Goal: Find contact information: Find contact information

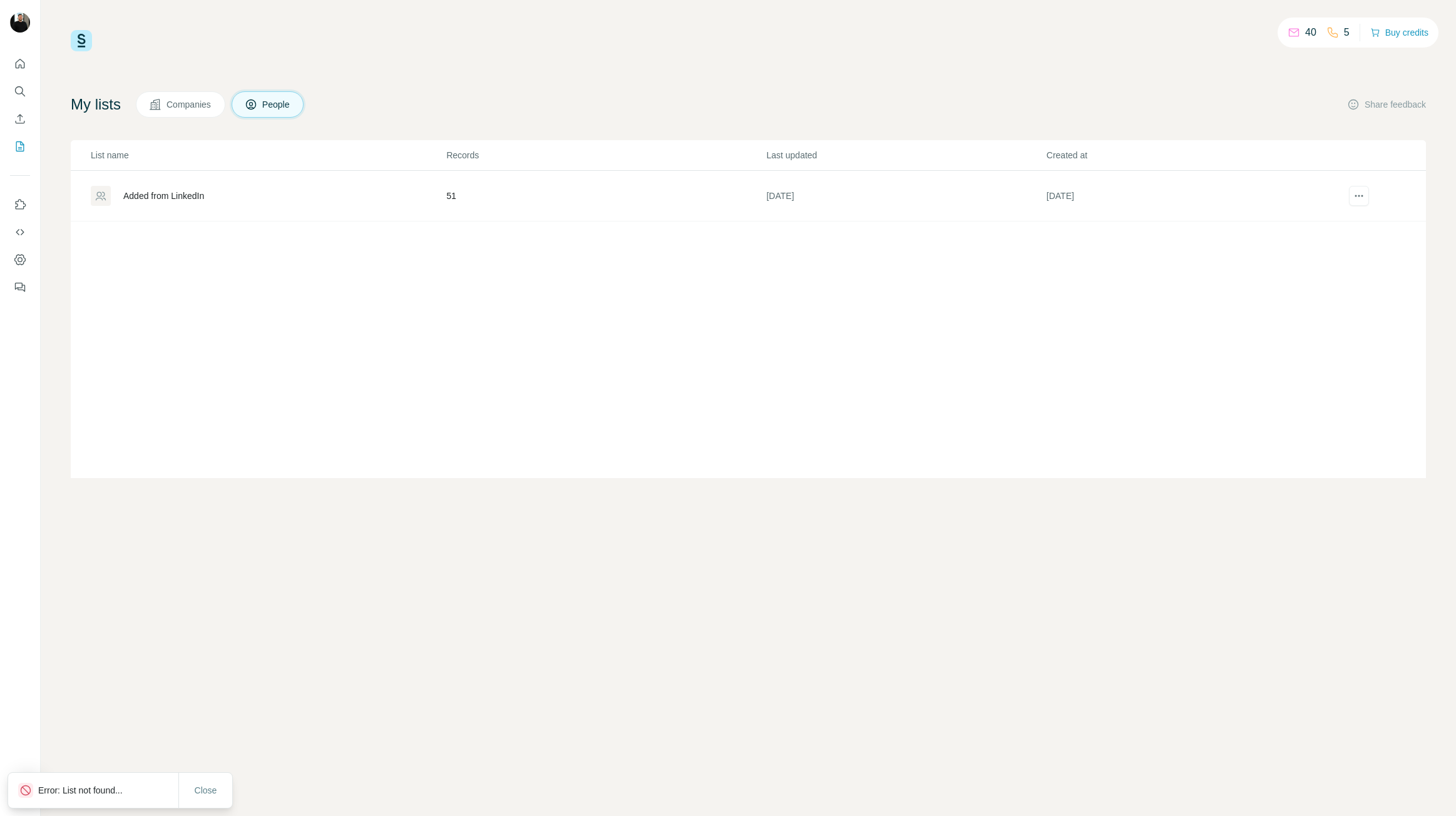
click at [173, 193] on div "Added from LinkedIn" at bounding box center [164, 195] width 81 height 12
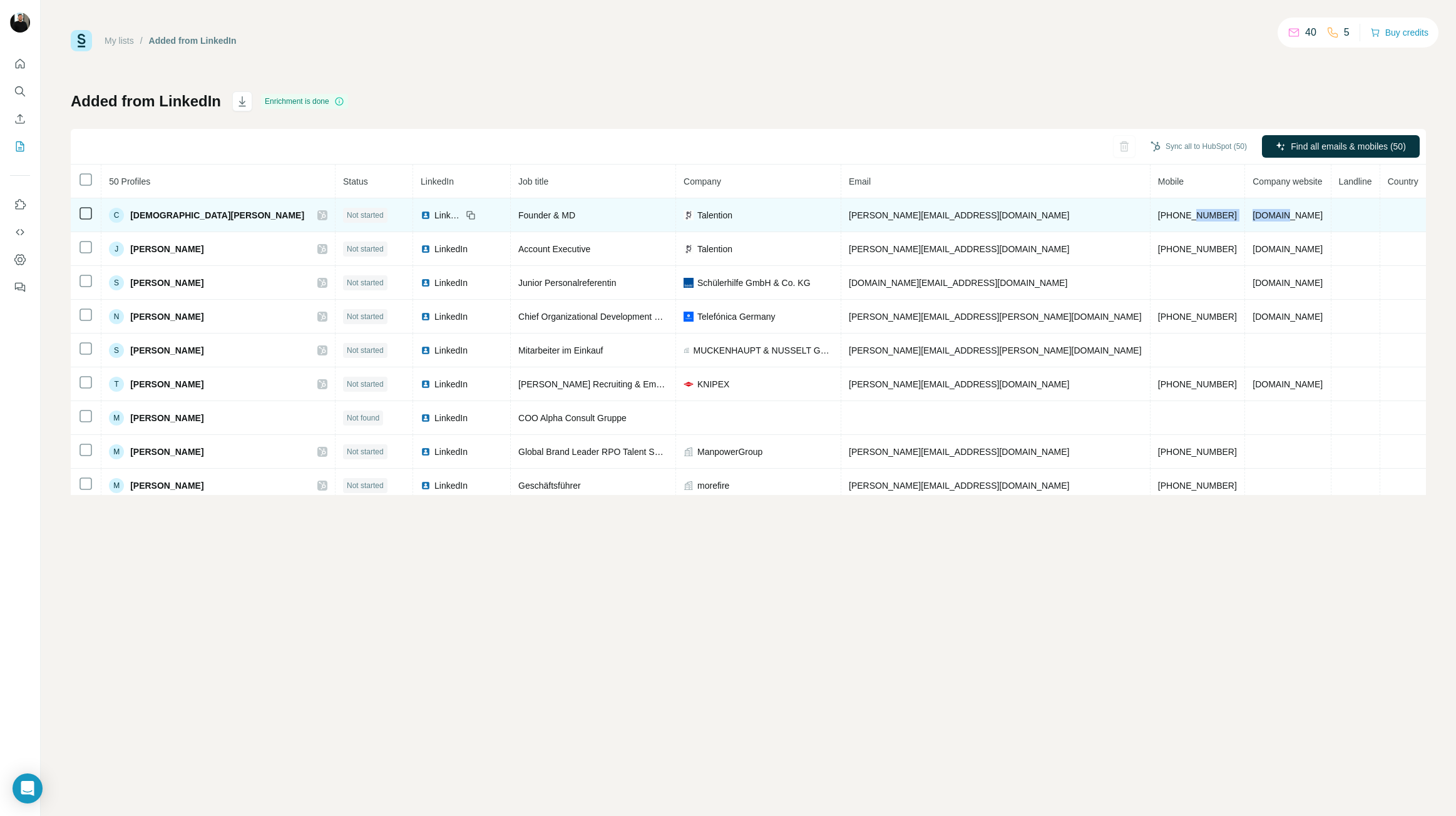
drag, startPoint x: 1087, startPoint y: 221, endPoint x: 1197, endPoint y: 221, distance: 110.0
click at [1197, 221] on tr "C [PERSON_NAME] Not started LinkedIn Founder & MD Talention [PERSON_NAME][EMAIL…" at bounding box center [748, 216] width 1355 height 34
click at [1037, 230] on td "[PERSON_NAME][EMAIL_ADDRESS][DOMAIN_NAME]" at bounding box center [996, 216] width 310 height 34
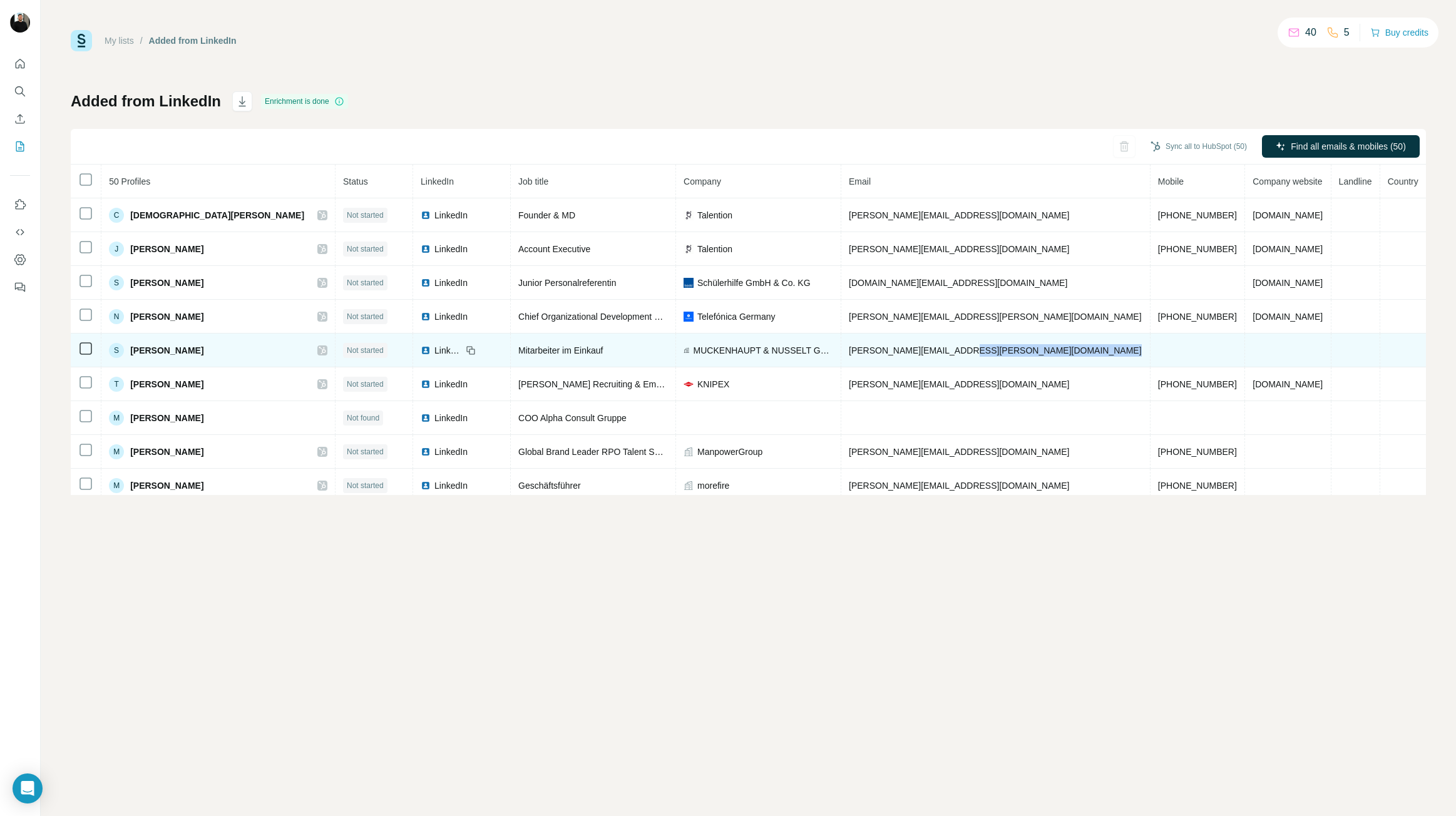
drag, startPoint x: 1018, startPoint y: 353, endPoint x: 1105, endPoint y: 353, distance: 87.0
click at [1105, 353] on tr "S [PERSON_NAME] Not started LinkedIn Mitarbeiter im Einkauf MUCKENHAUPT & NUSSE…" at bounding box center [748, 351] width 1355 height 34
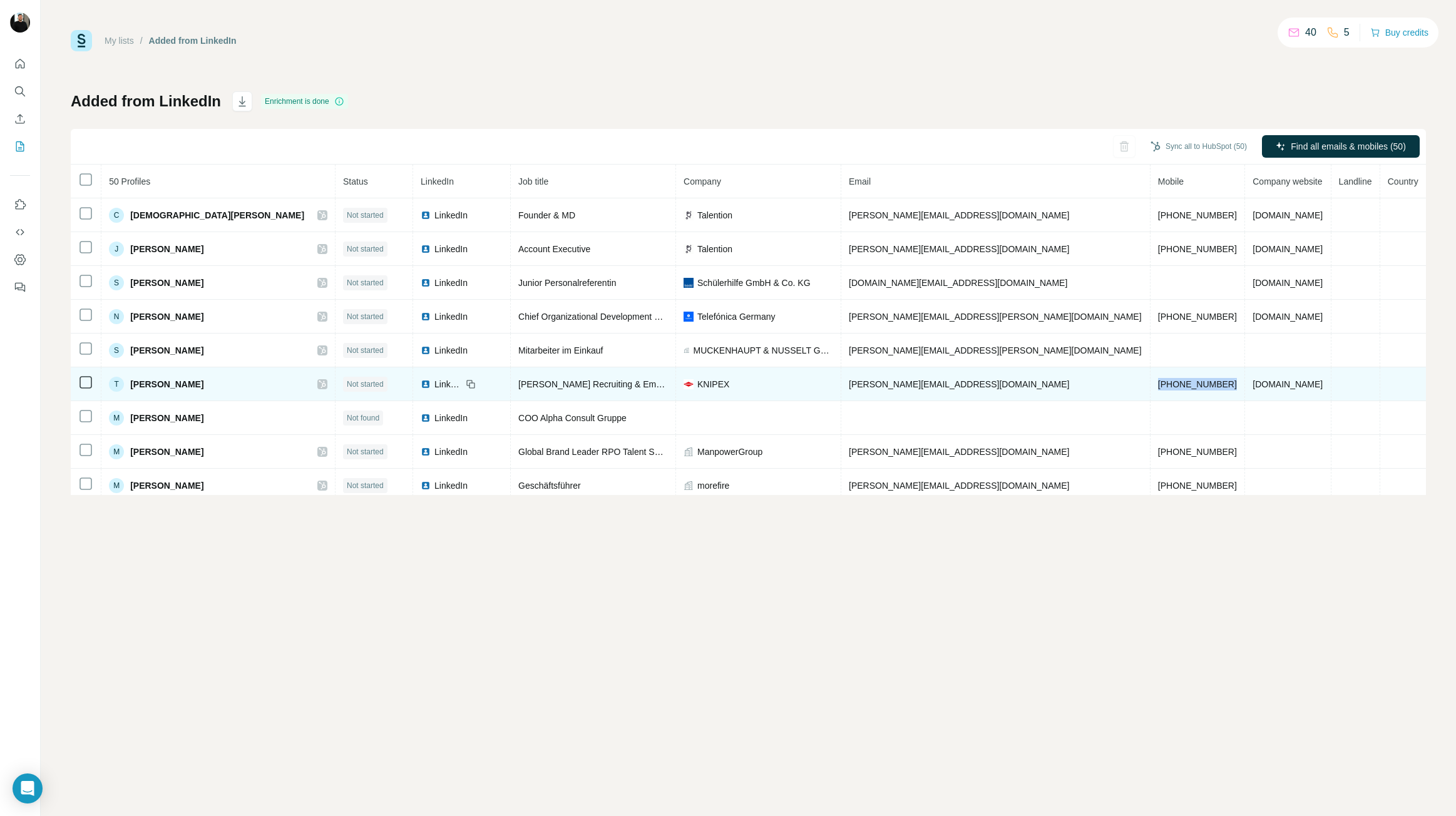
drag, startPoint x: 1044, startPoint y: 383, endPoint x: 1129, endPoint y: 394, distance: 85.7
click at [1151, 394] on td "[PHONE_NUMBER]" at bounding box center [1198, 384] width 95 height 34
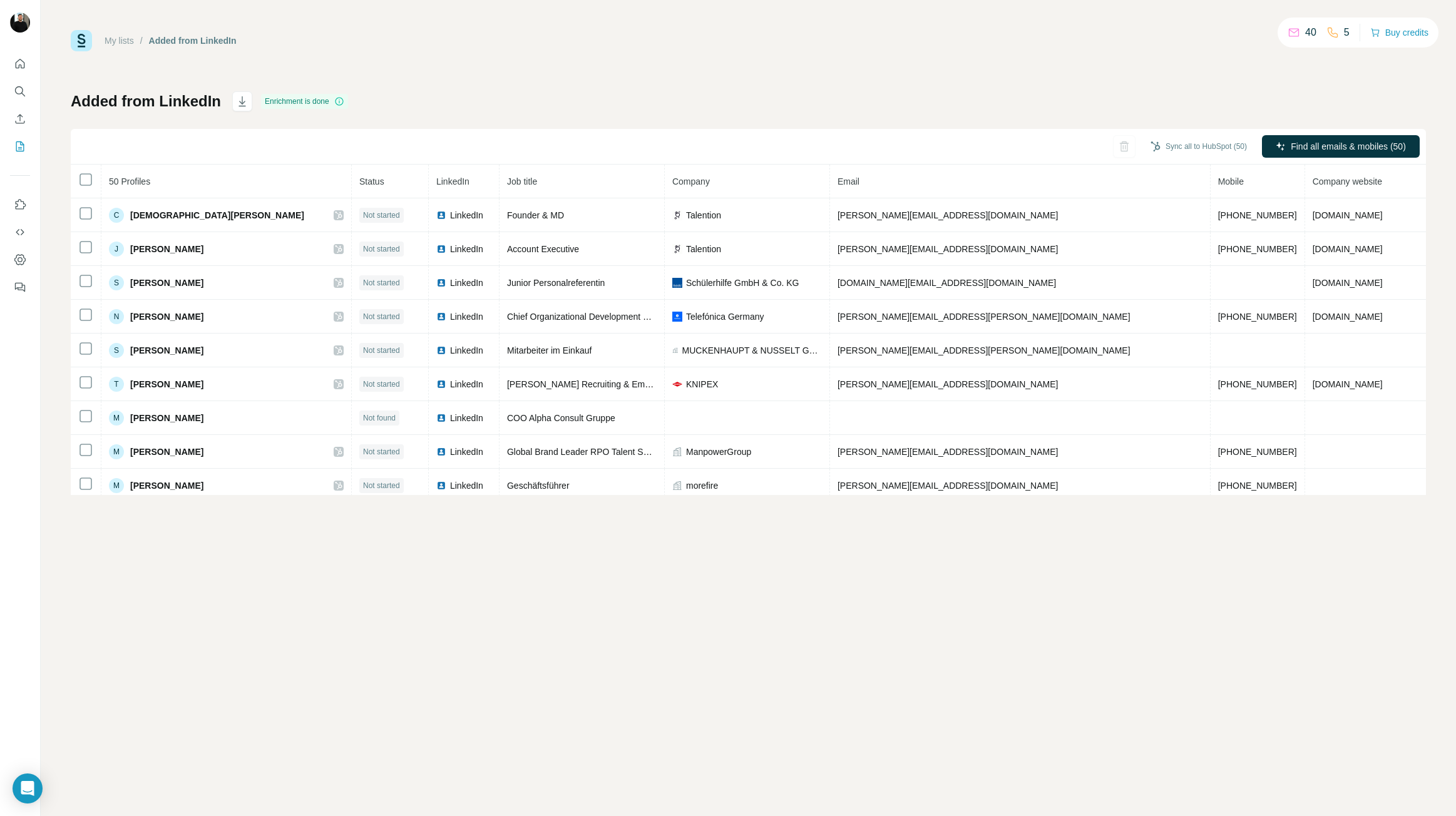
drag, startPoint x: 240, startPoint y: 481, endPoint x: 95, endPoint y: 182, distance: 332.3
click at [95, 182] on table "50 Profiles Status LinkedIn Job title Company Email Mobile Company website Land…" at bounding box center [835, 519] width 1529 height 710
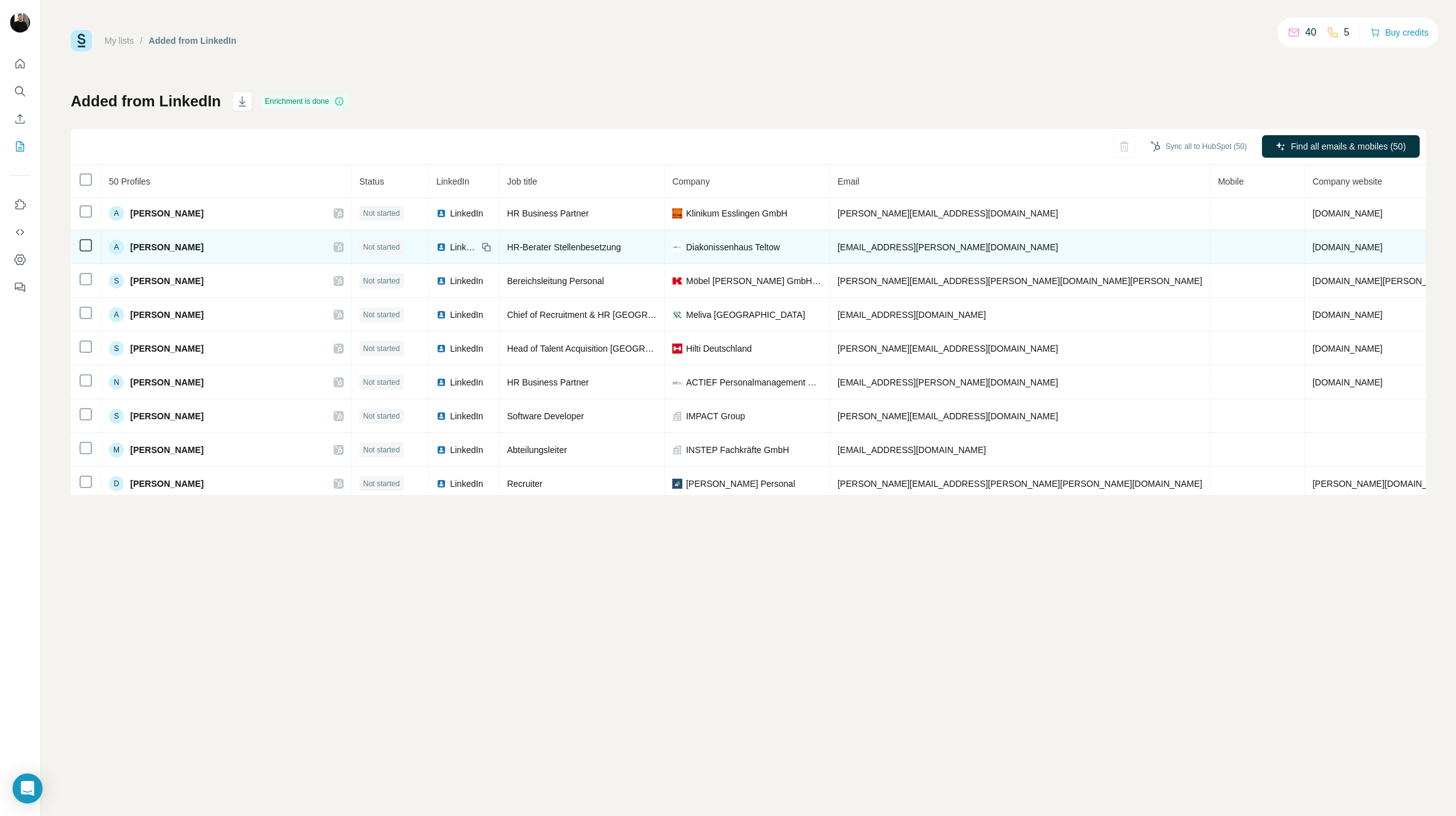
scroll to position [893, 0]
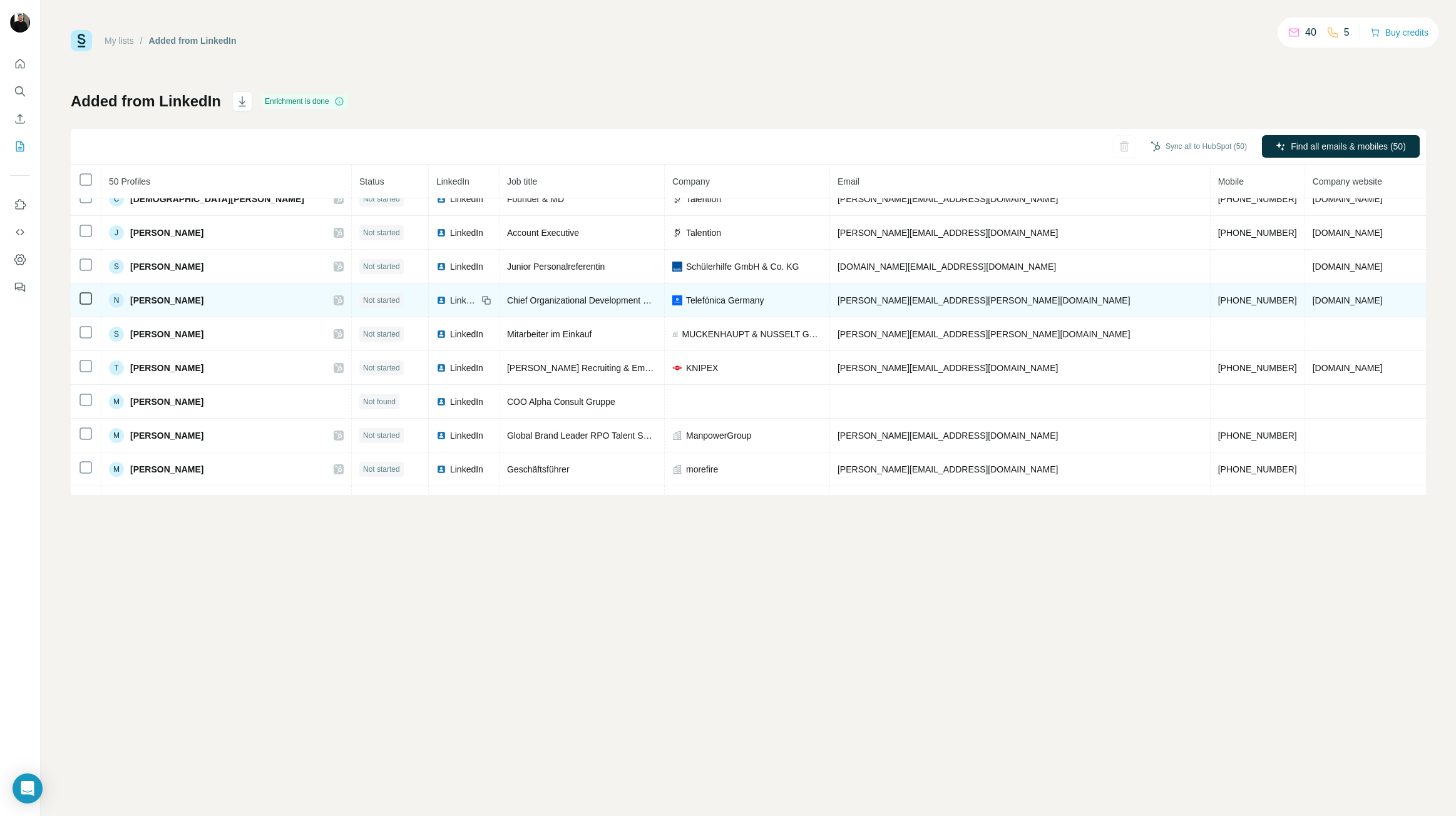
scroll to position [0, 0]
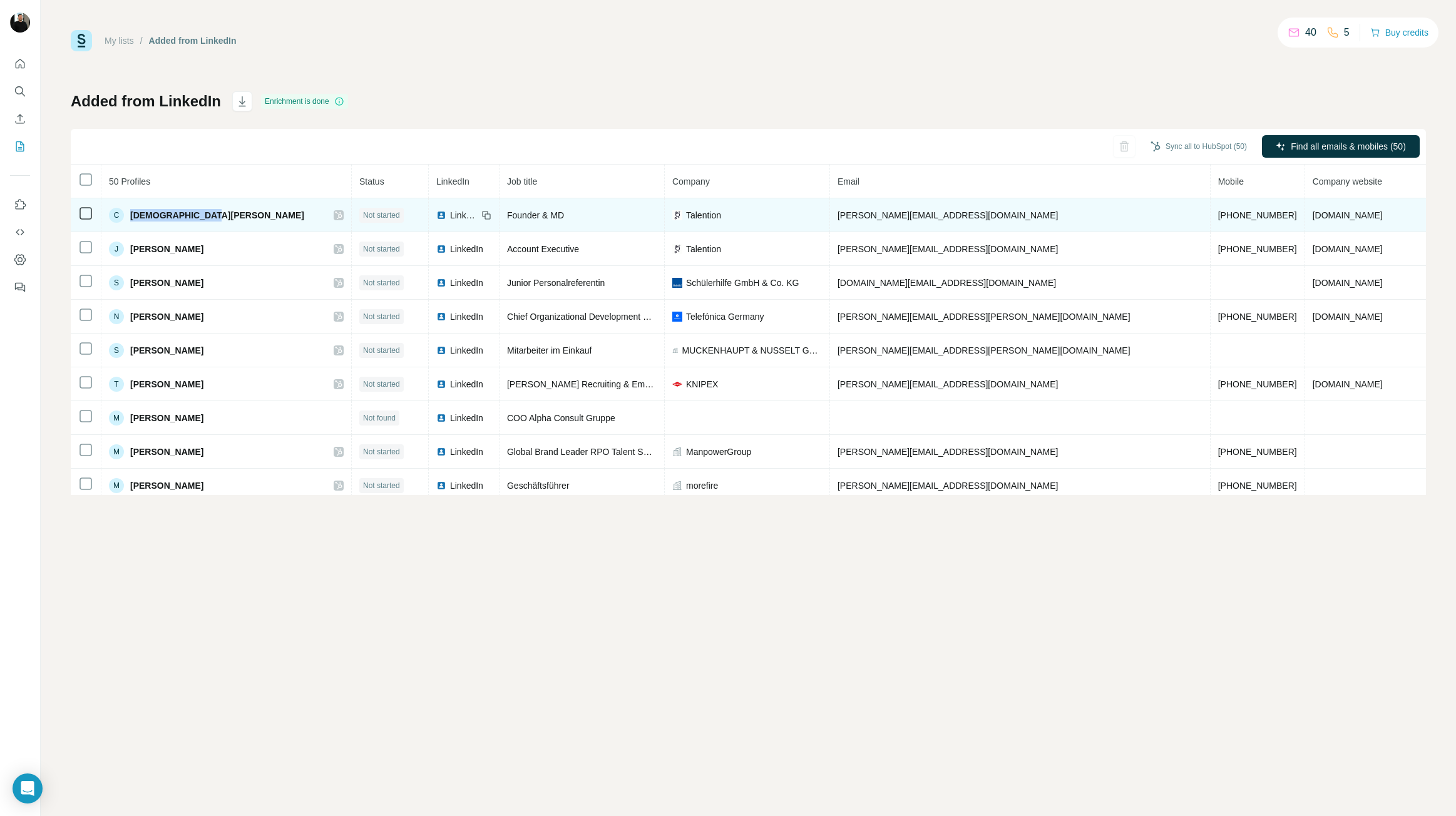
drag, startPoint x: 132, startPoint y: 213, endPoint x: 234, endPoint y: 217, distance: 102.1
click at [234, 217] on div "C [PERSON_NAME]" at bounding box center [226, 215] width 235 height 15
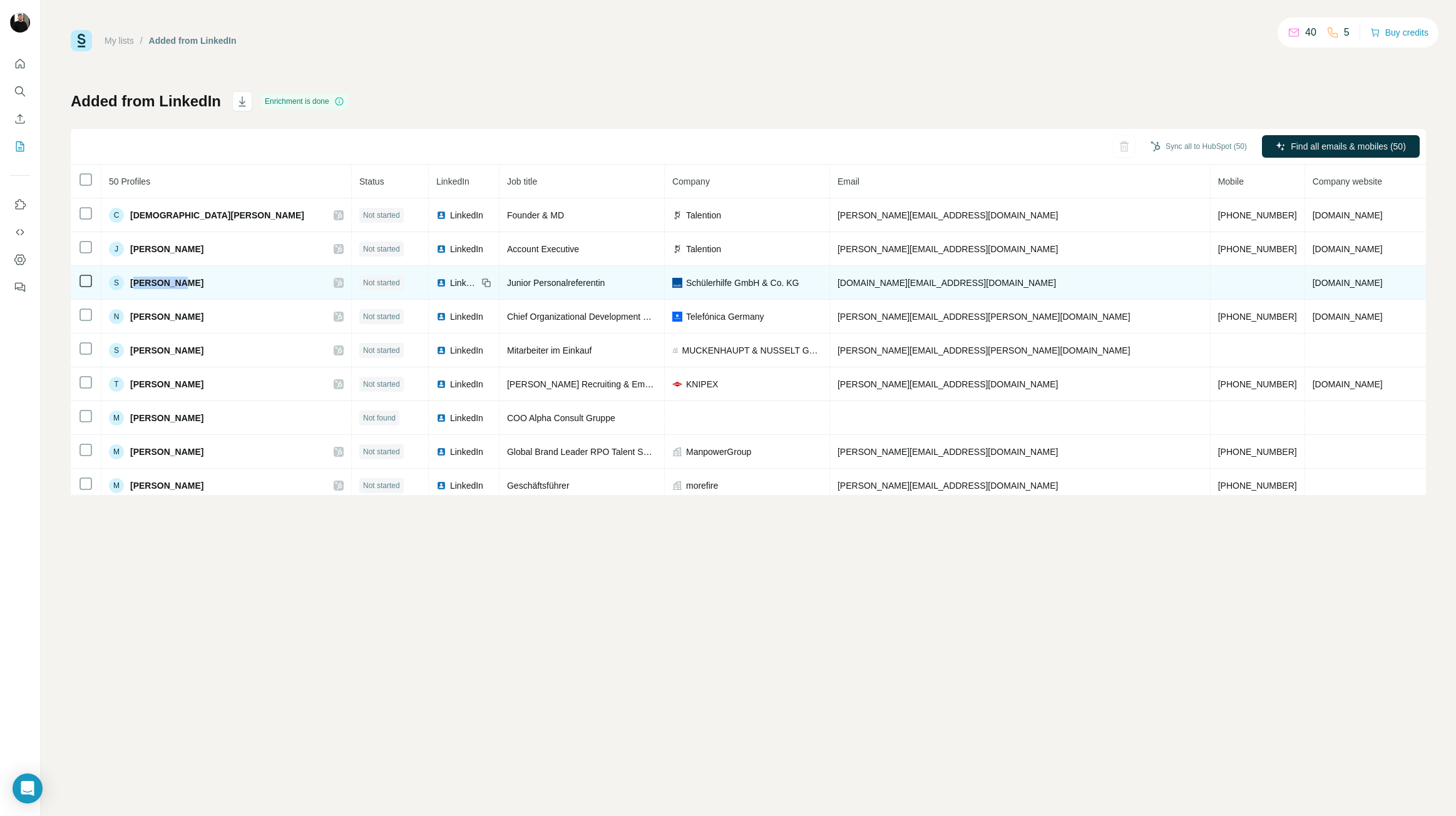
drag, startPoint x: 136, startPoint y: 280, endPoint x: 223, endPoint y: 284, distance: 87.1
click at [223, 284] on div "S [PERSON_NAME]" at bounding box center [226, 283] width 235 height 15
click at [137, 280] on span "[PERSON_NAME]" at bounding box center [167, 282] width 73 height 12
